Goal: Complete application form: Complete application form

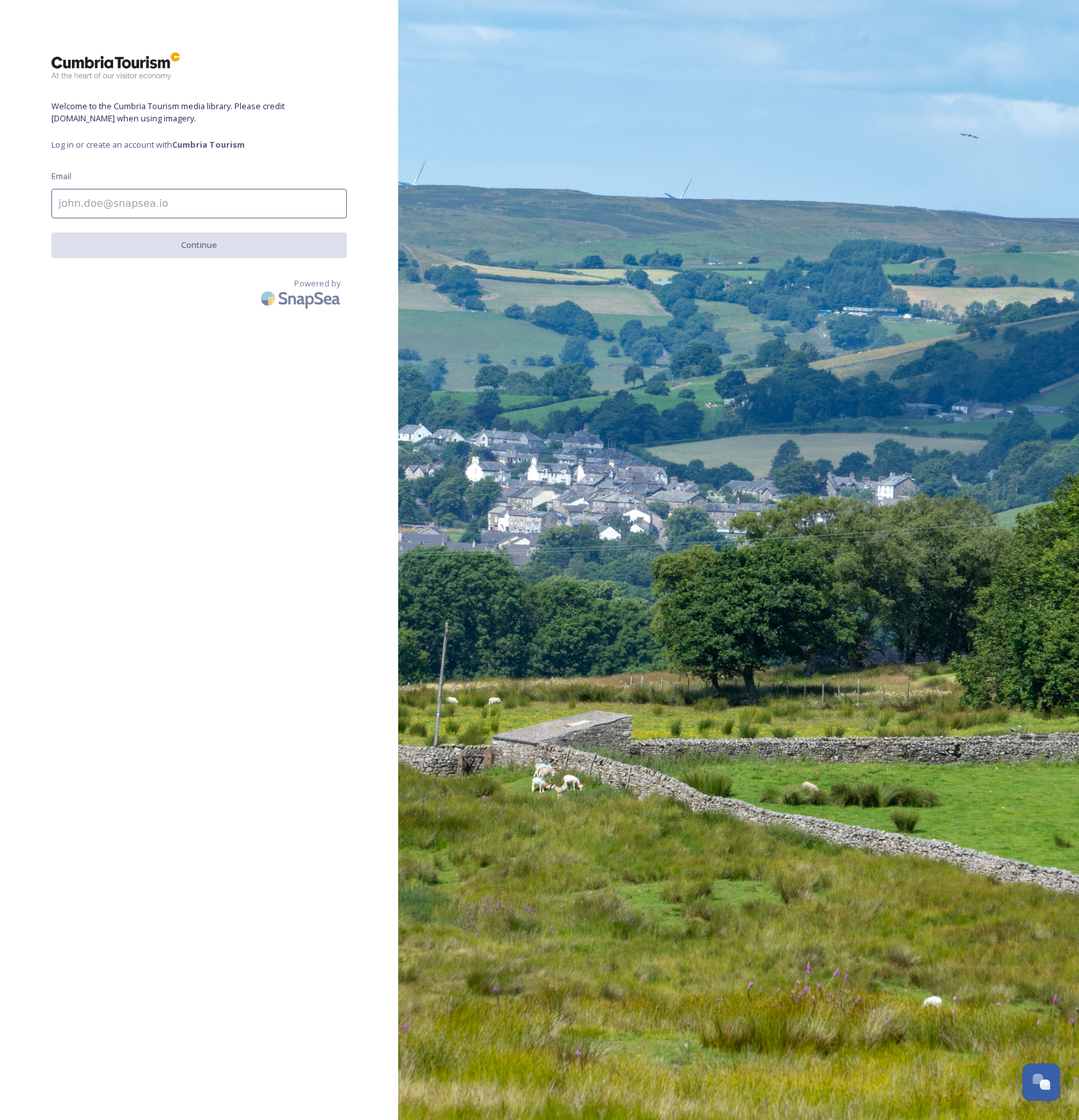
click at [140, 202] on input at bounding box center [199, 203] width 295 height 30
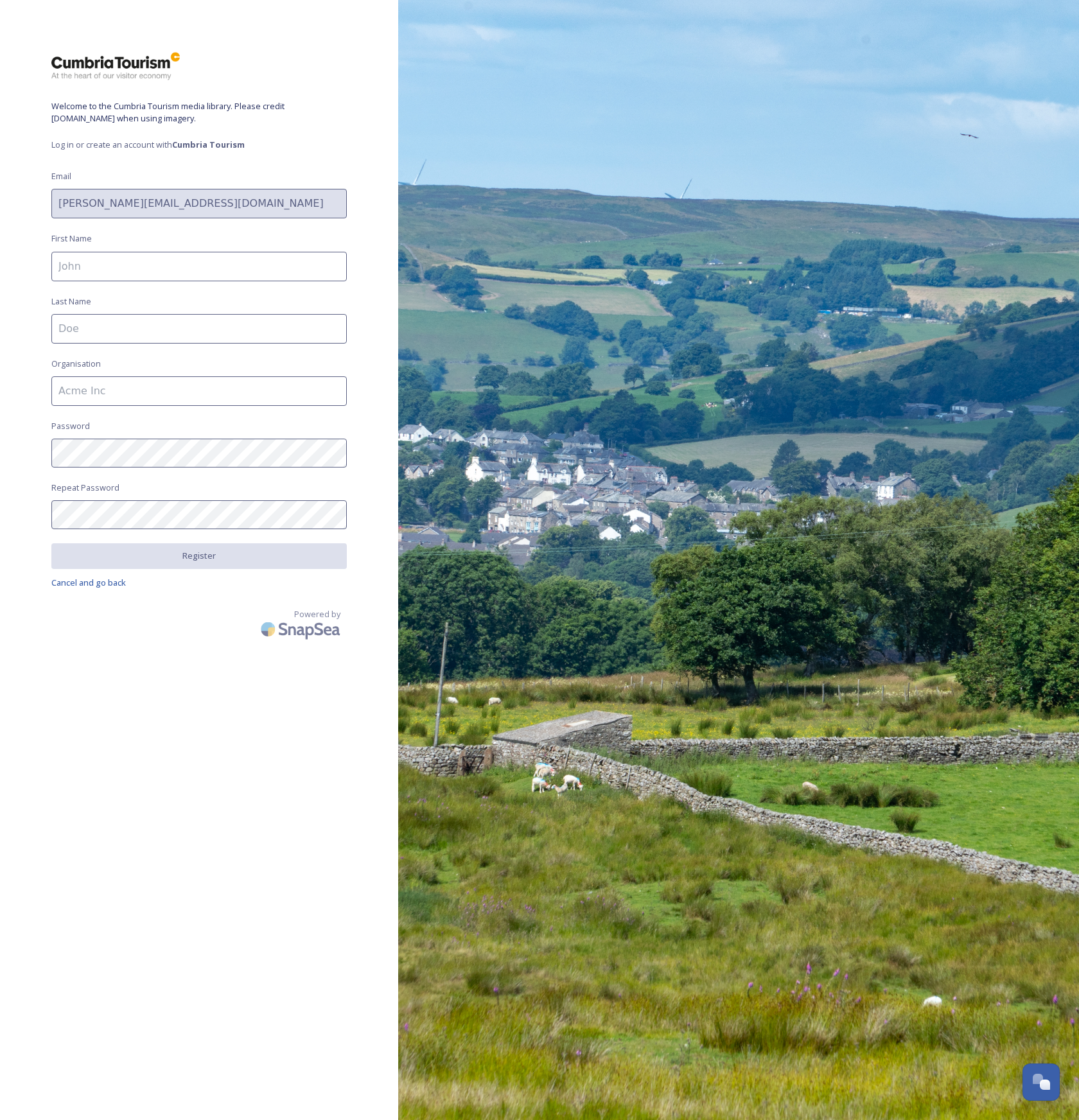
click at [150, 273] on input at bounding box center [199, 266] width 295 height 30
click at [102, 578] on span "Cancel and go back" at bounding box center [89, 582] width 75 height 12
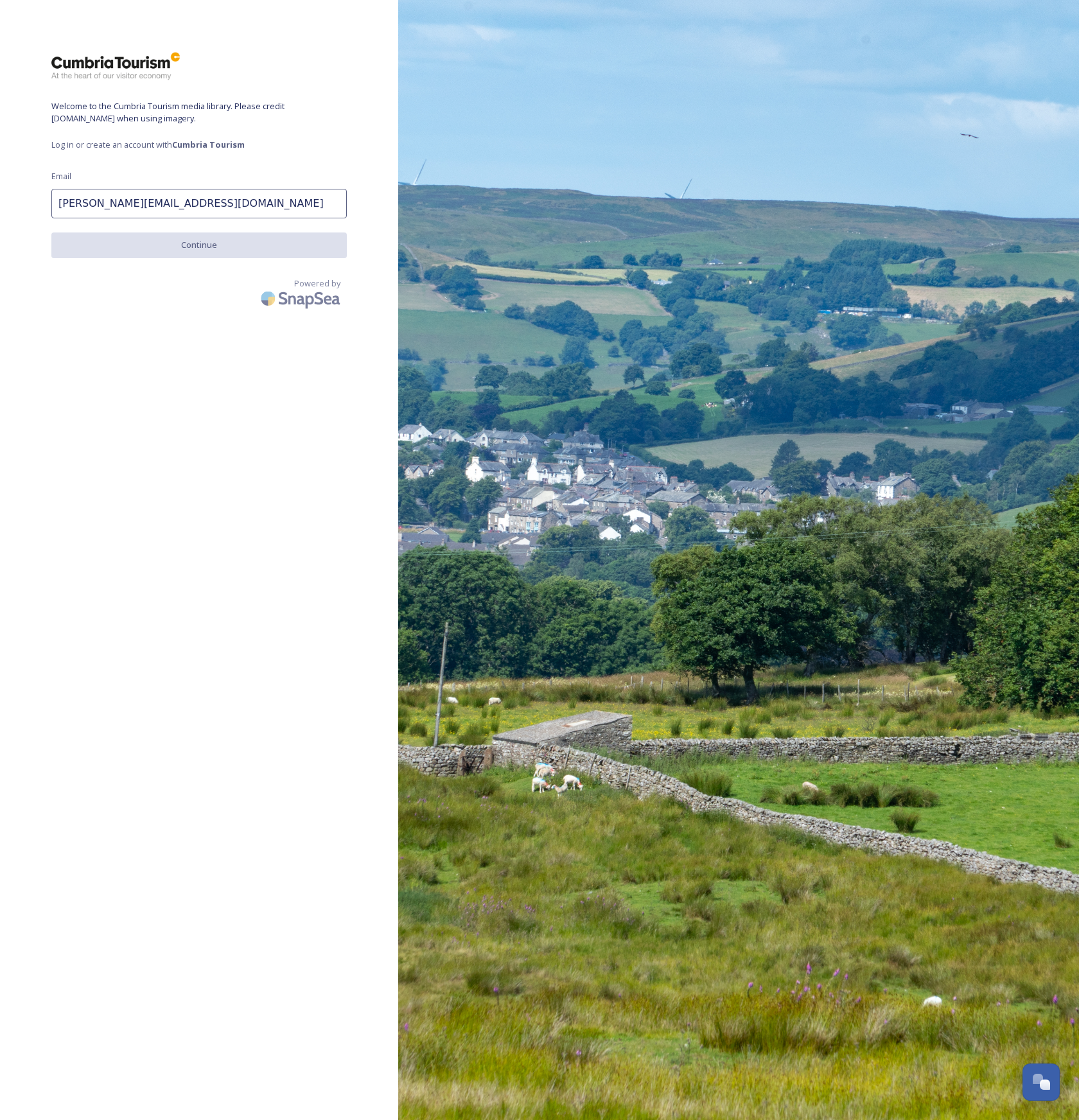
click at [188, 142] on strong "Cumbria Tourism" at bounding box center [208, 145] width 73 height 12
click at [60, 144] on span "Log in or create an account with Cumbria Tourism" at bounding box center [199, 145] width 295 height 12
click at [80, 192] on input "[PERSON_NAME][EMAIL_ADDRESS][DOMAIN_NAME]" at bounding box center [199, 203] width 295 height 30
click at [224, 205] on input "[PERSON_NAME][EMAIL_ADDRESS][DOMAIN_NAME]" at bounding box center [199, 203] width 295 height 30
click at [227, 201] on input "[PERSON_NAME][EMAIL_ADDRESS][DOMAIN_NAME]" at bounding box center [199, 203] width 295 height 30
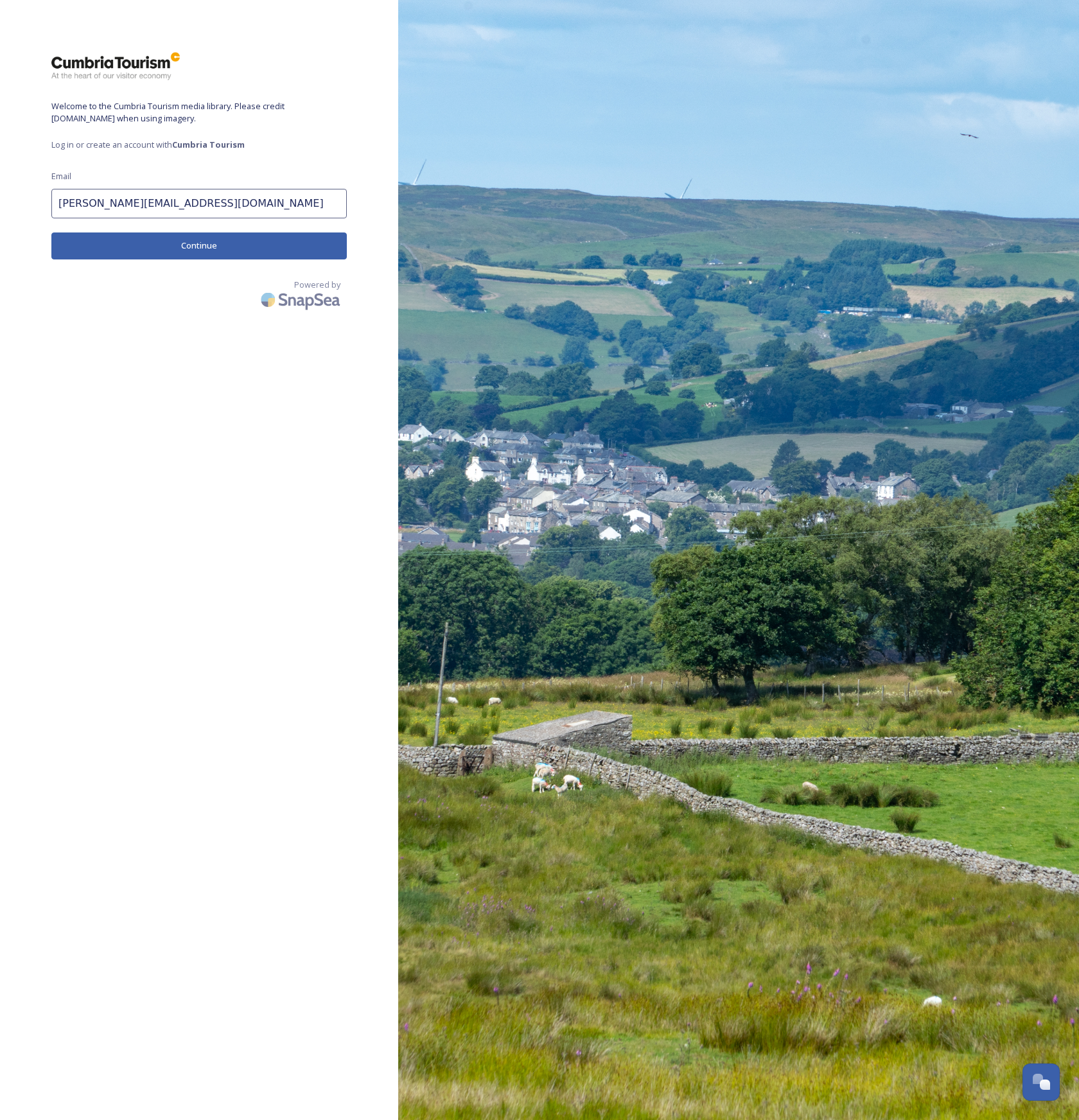
type input "[PERSON_NAME][EMAIL_ADDRESS][DOMAIN_NAME]"
click at [235, 245] on button "Continue" at bounding box center [199, 245] width 295 height 26
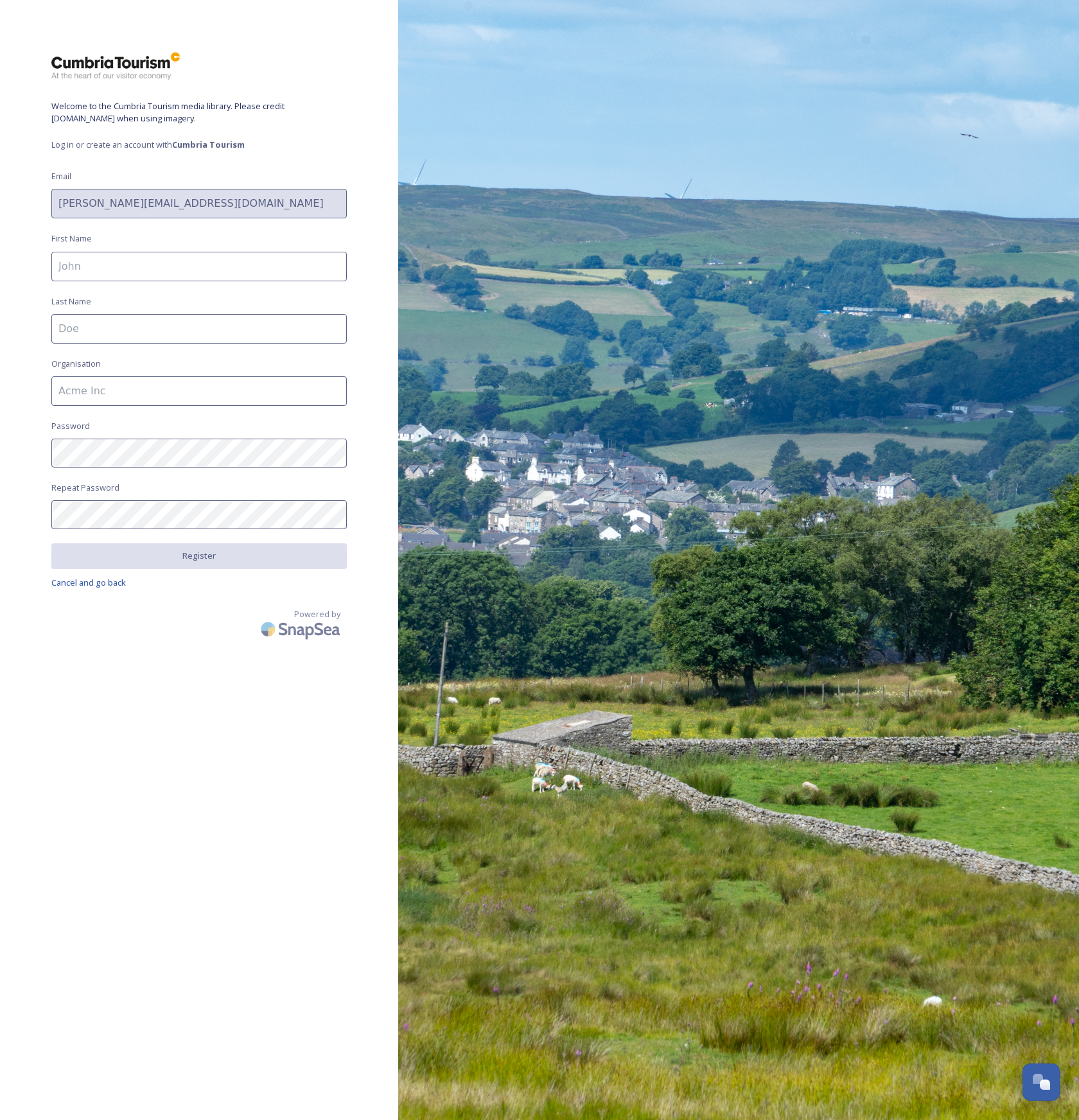
click at [102, 269] on input at bounding box center [199, 266] width 295 height 30
type input "[PERSON_NAME]"
type input "Spedding"
type input "Spedding Ltd"
click at [215, 219] on div "Welcome to the Cumbria Tourism media library. Please credit [DOMAIN_NAME] when …" at bounding box center [198, 560] width 398 height 1017
